Goal: Contribute content: Contribute content

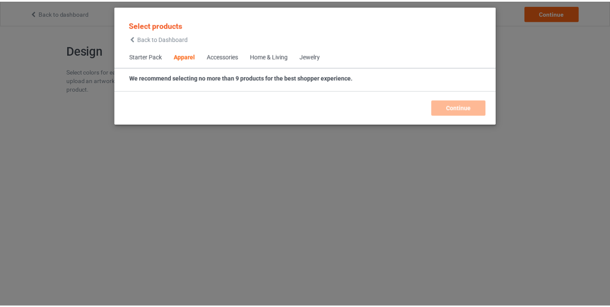
scroll to position [319, 0]
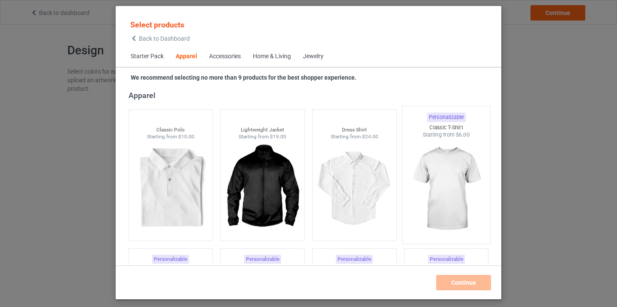
click at [439, 168] on img at bounding box center [446, 189] width 80 height 101
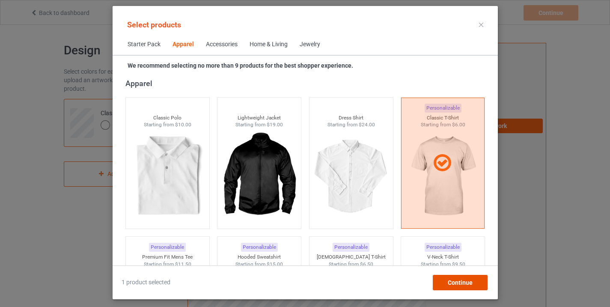
click at [466, 282] on span "Continue" at bounding box center [459, 282] width 25 height 7
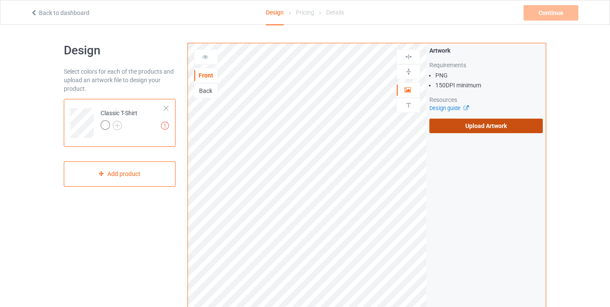
click at [467, 120] on label "Upload Artwork" at bounding box center [485, 126] width 113 height 15
click at [0, 0] on input "Upload Artwork" at bounding box center [0, 0] width 0 height 0
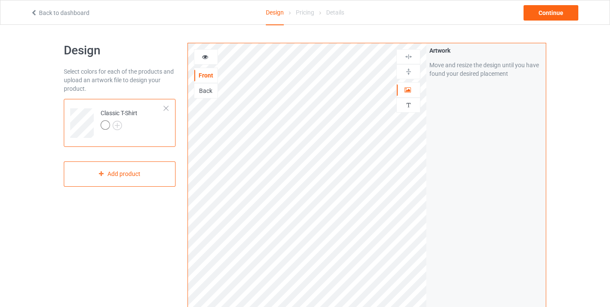
click at [474, 171] on div "Artwork Move and resize the design until you have found your desired placement" at bounding box center [485, 205] width 119 height 325
click at [554, 13] on div "Continue" at bounding box center [551, 12] width 55 height 15
